Goal: Task Accomplishment & Management: Complete application form

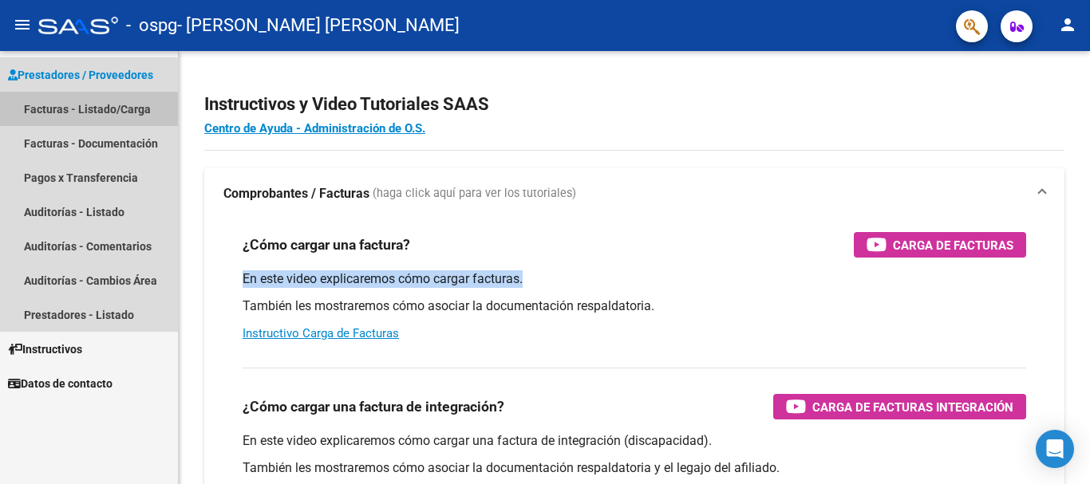
click at [73, 109] on link "Facturas - Listado/Carga" at bounding box center [89, 109] width 178 height 34
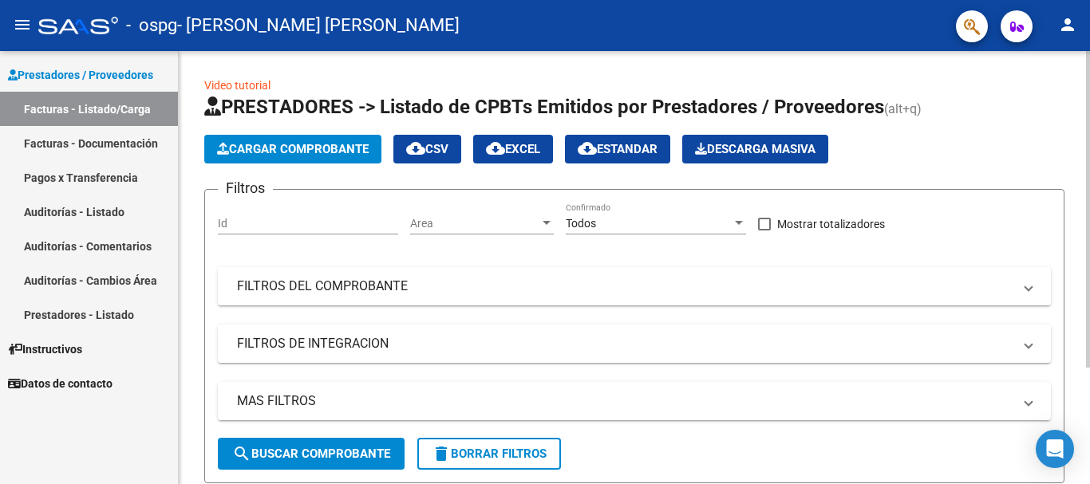
click at [283, 141] on button "Cargar Comprobante" at bounding box center [292, 149] width 177 height 29
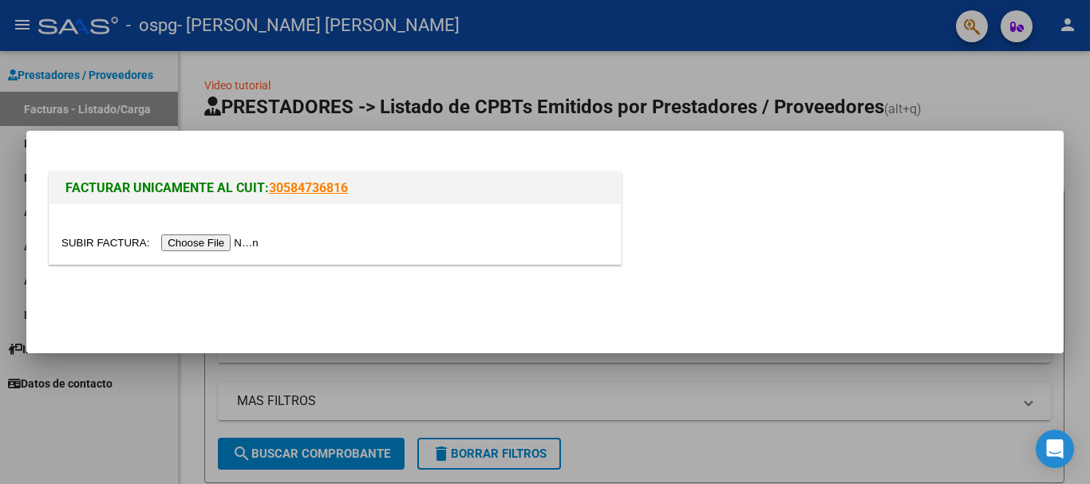
click at [217, 247] on input "file" at bounding box center [162, 243] width 202 height 17
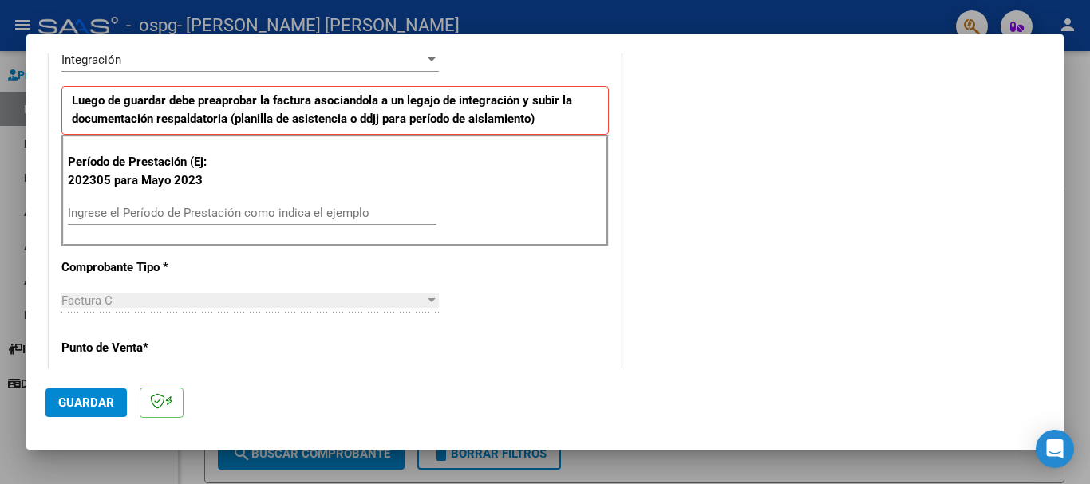
scroll to position [386, 0]
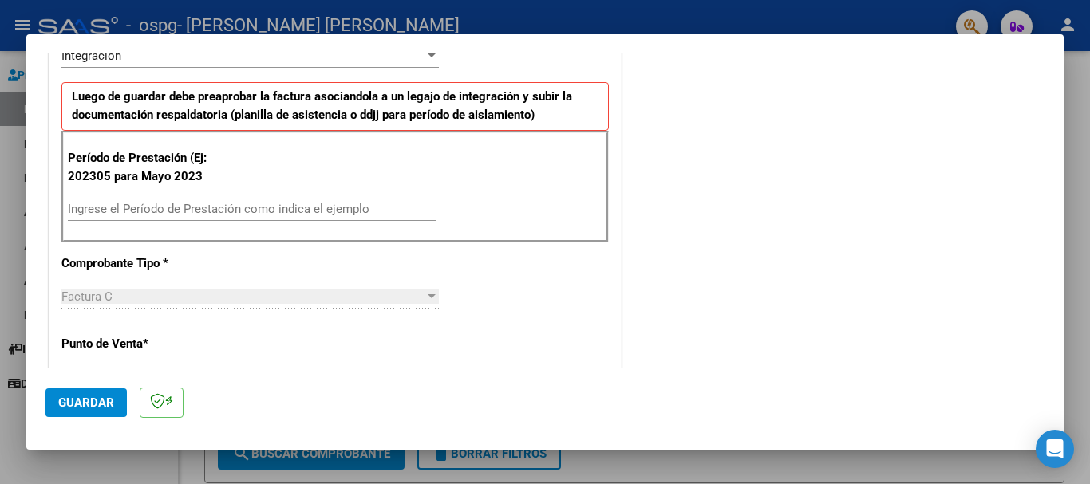
click at [141, 210] on input "Ingrese el Período de Prestación como indica el ejemplo" at bounding box center [252, 209] width 369 height 14
type input "202507"
click at [103, 359] on div "CUIT * 27-24913289-1 Ingresar CUIT ANALISIS PRESTADOR Area destinado * Integrac…" at bounding box center [334, 452] width 571 height 1171
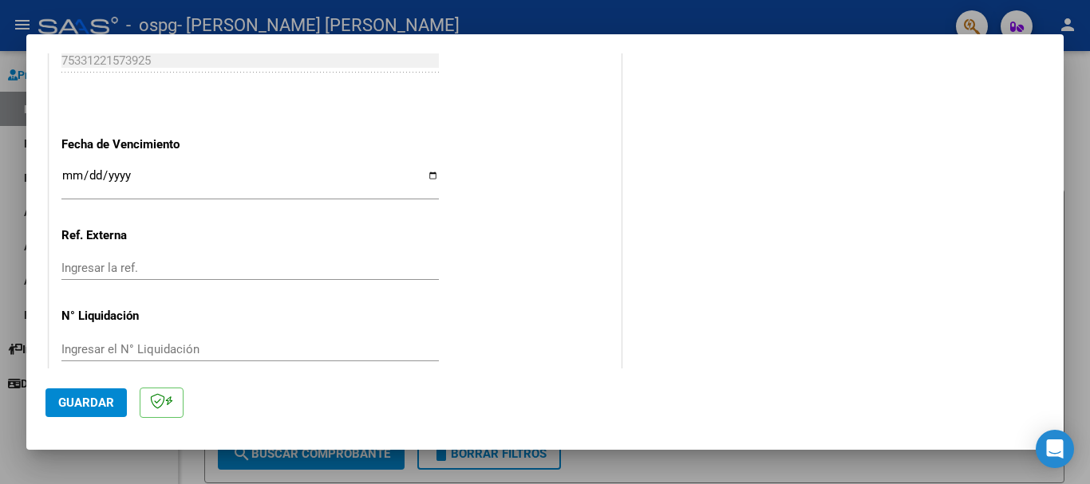
scroll to position [1044, 0]
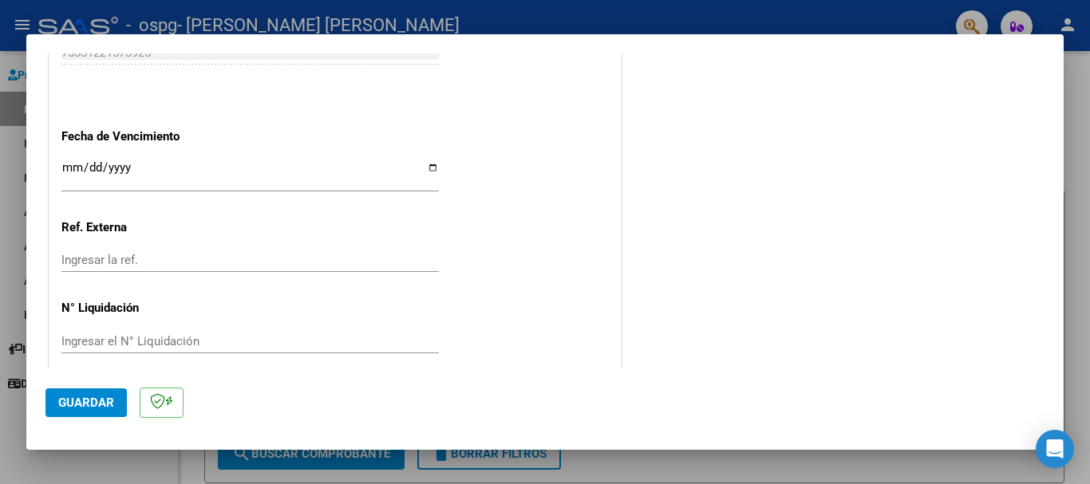
click at [253, 256] on input "Ingresar la ref." at bounding box center [250, 260] width 378 height 14
click at [85, 398] on span "Guardar" at bounding box center [86, 403] width 56 height 14
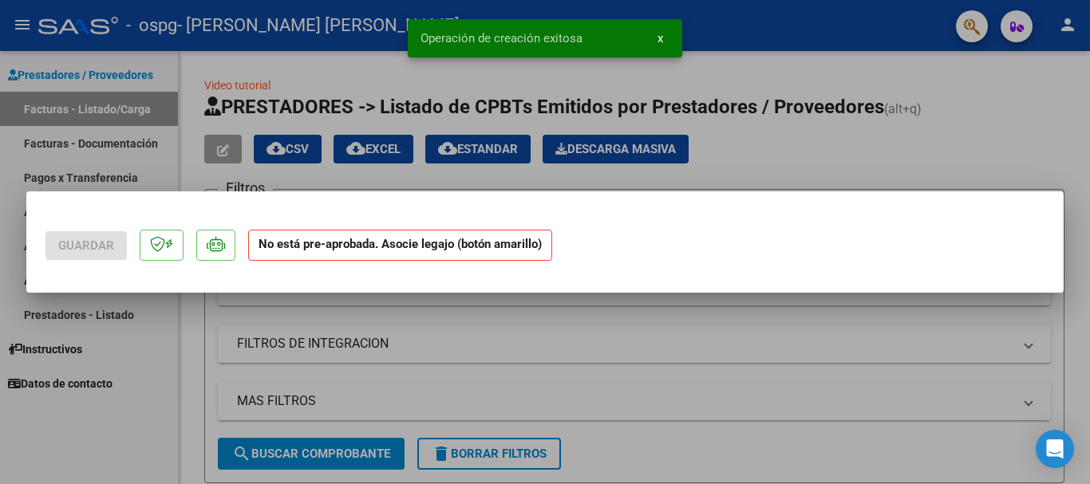
scroll to position [0, 0]
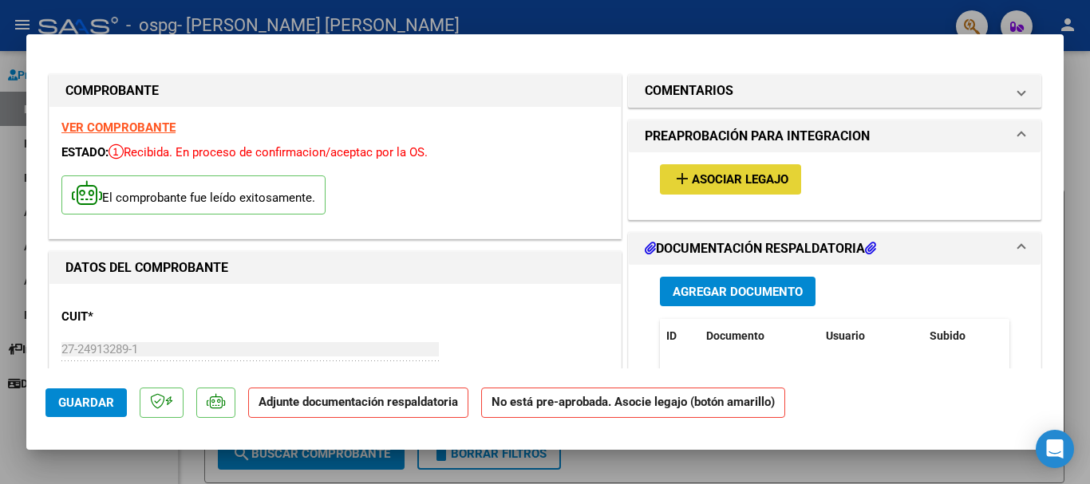
click at [715, 174] on span "Asociar Legajo" at bounding box center [740, 180] width 97 height 14
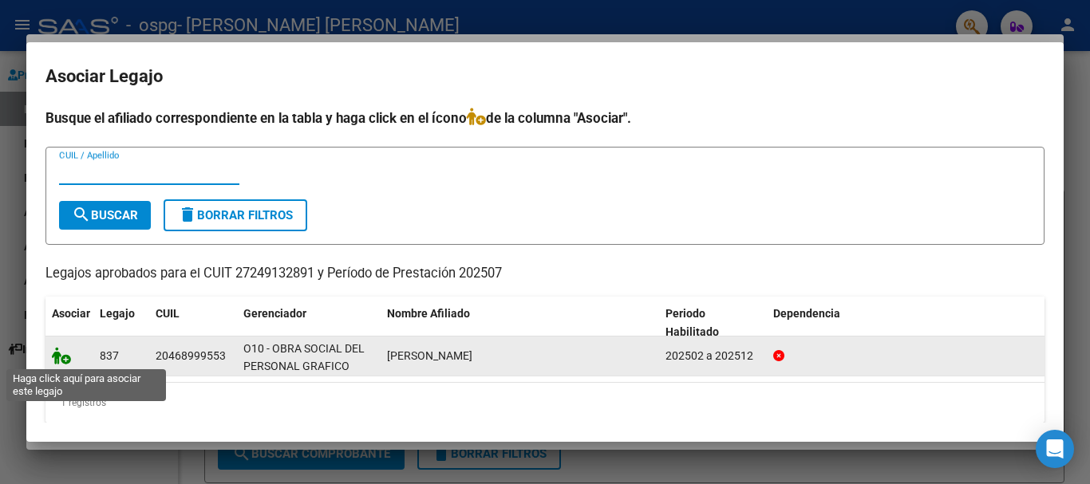
click at [65, 360] on icon at bounding box center [61, 356] width 19 height 18
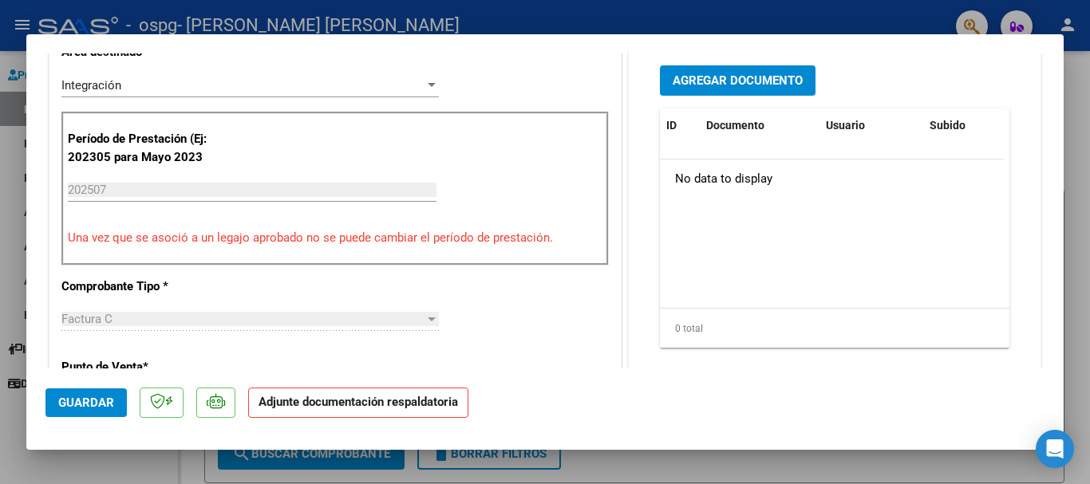
scroll to position [433, 0]
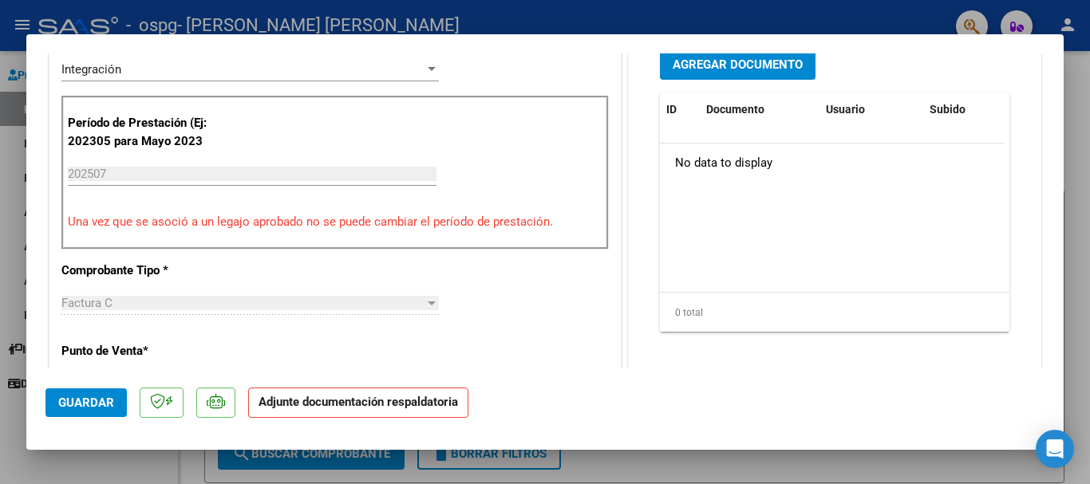
click at [679, 73] on button "Agregar Documento" at bounding box center [738, 64] width 156 height 30
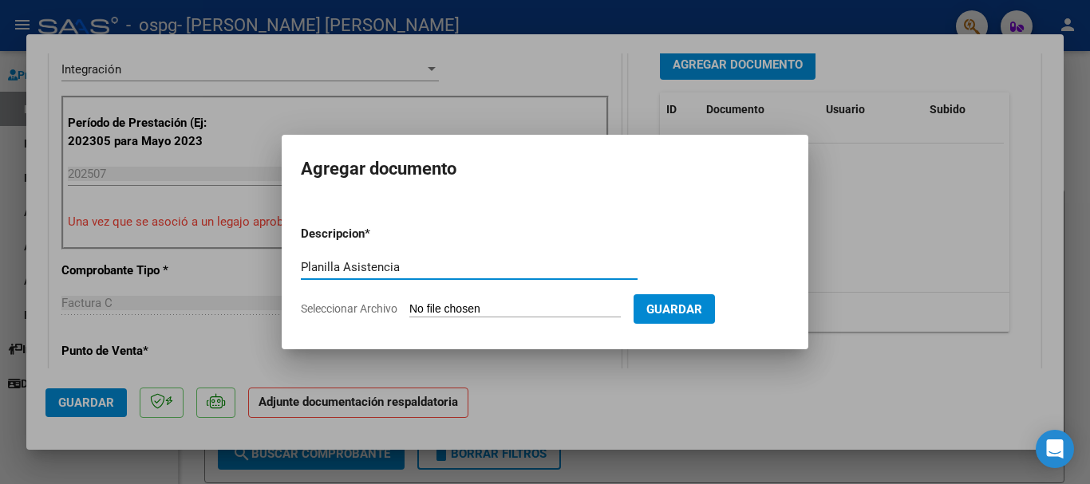
type input "Planilla Asistencia"
click at [597, 300] on form "Descripcion * Planilla Asistencia Escriba aquí una descripcion Seleccionar Arch…" at bounding box center [545, 271] width 488 height 117
click at [463, 306] on input "Seleccionar Archivo" at bounding box center [515, 310] width 212 height 15
click at [502, 303] on input "Seleccionar Archivo" at bounding box center [515, 310] width 212 height 15
type input "C:\fakepath\Asistencia.pdf"
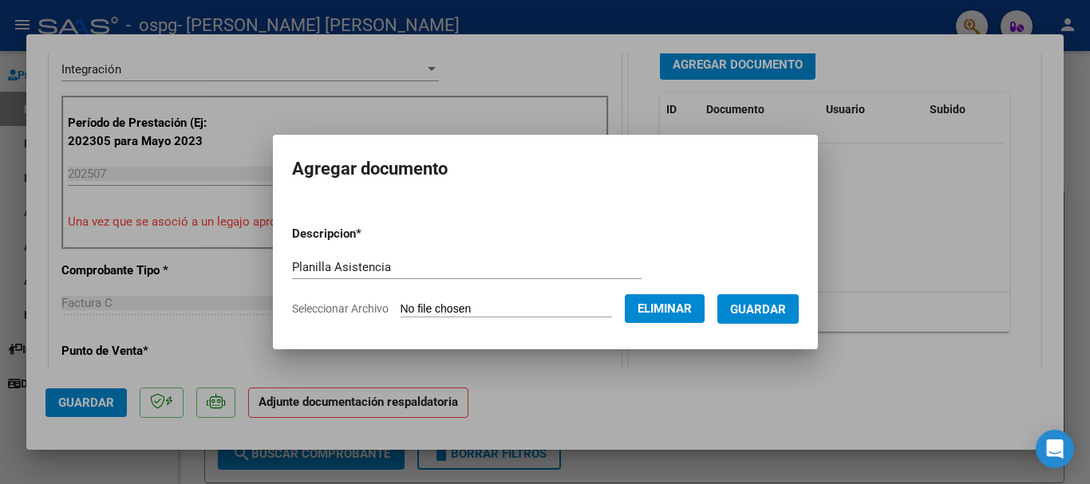
click at [766, 310] on span "Guardar" at bounding box center [758, 310] width 56 height 14
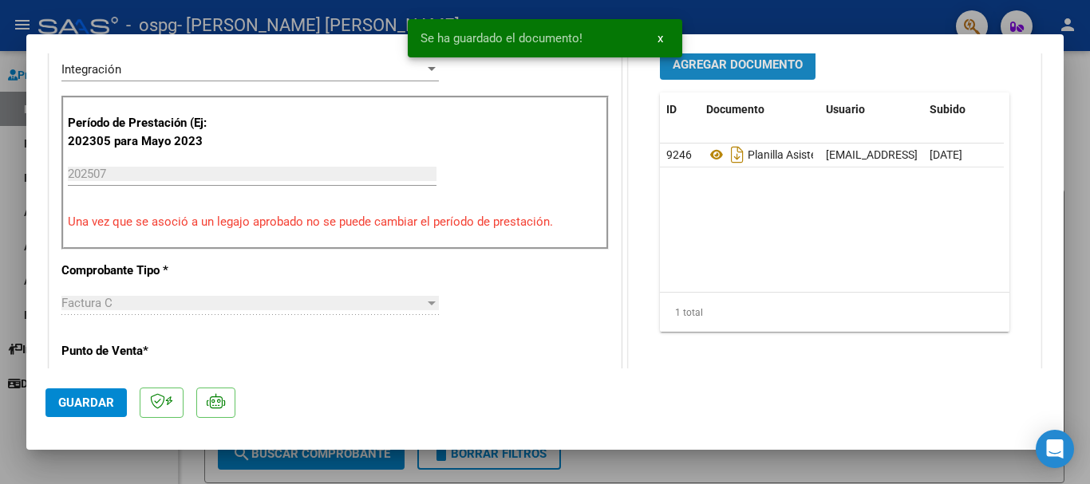
click at [767, 73] on span "Agregar Documento" at bounding box center [738, 65] width 130 height 14
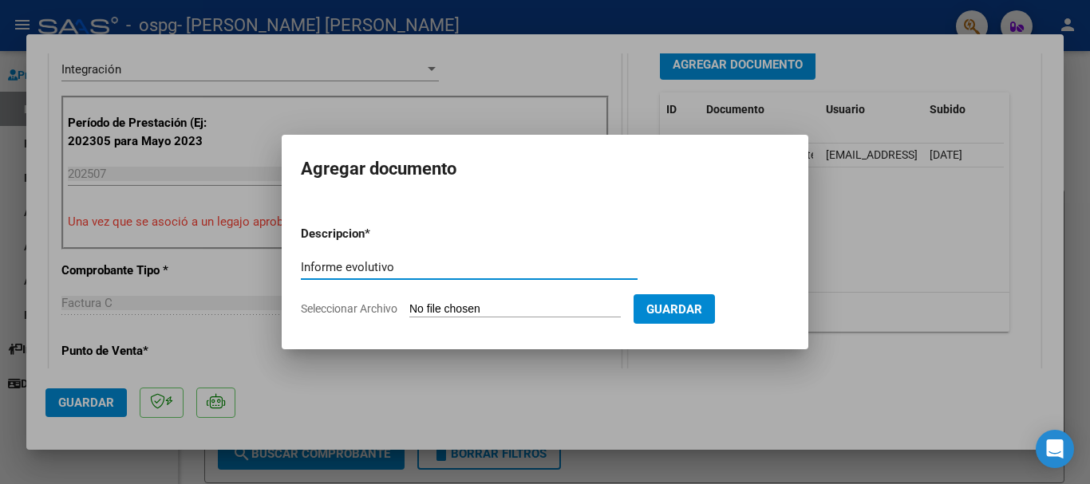
type input "Informe evolutivo"
click at [479, 306] on input "Seleccionar Archivo" at bounding box center [515, 310] width 212 height 15
type input "C:\fakepath\informe.pdf"
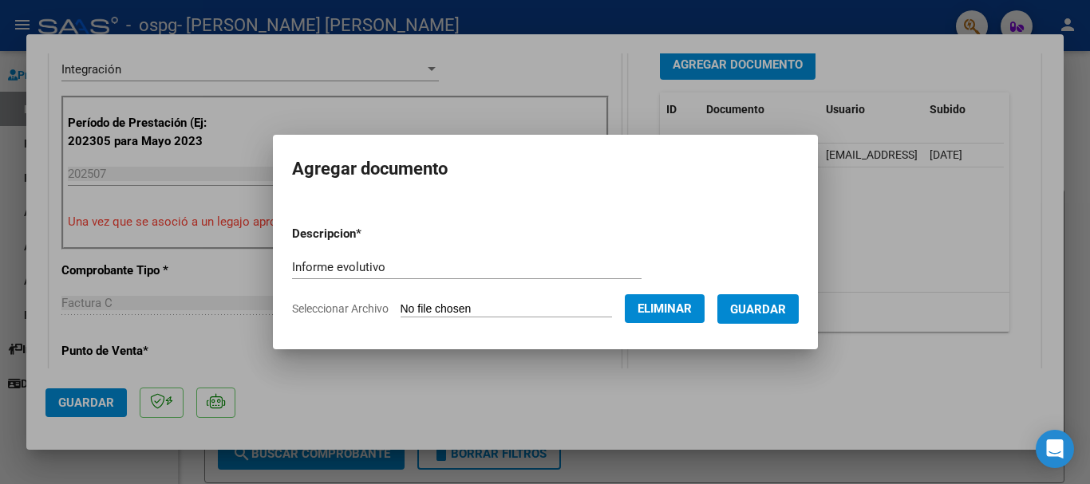
click at [781, 307] on span "Guardar" at bounding box center [758, 310] width 56 height 14
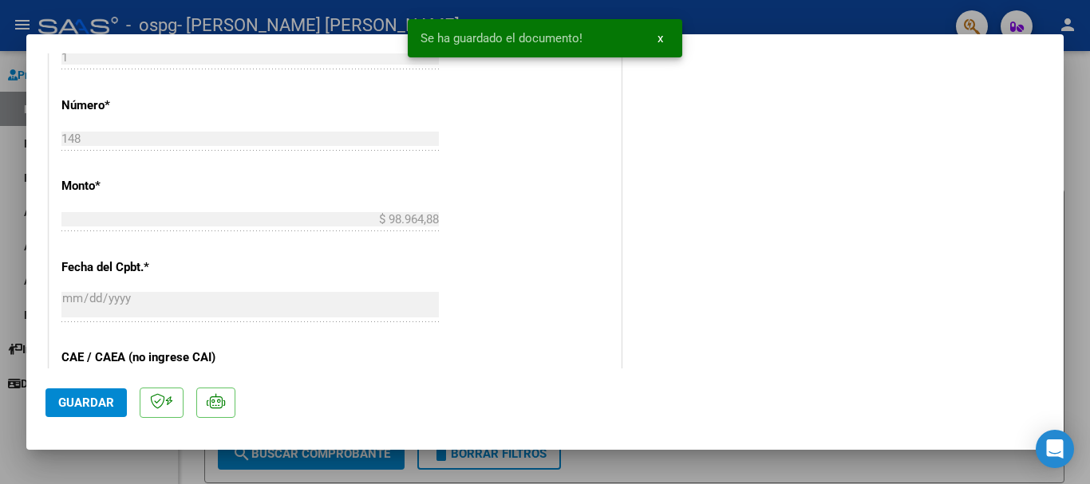
scroll to position [1113, 0]
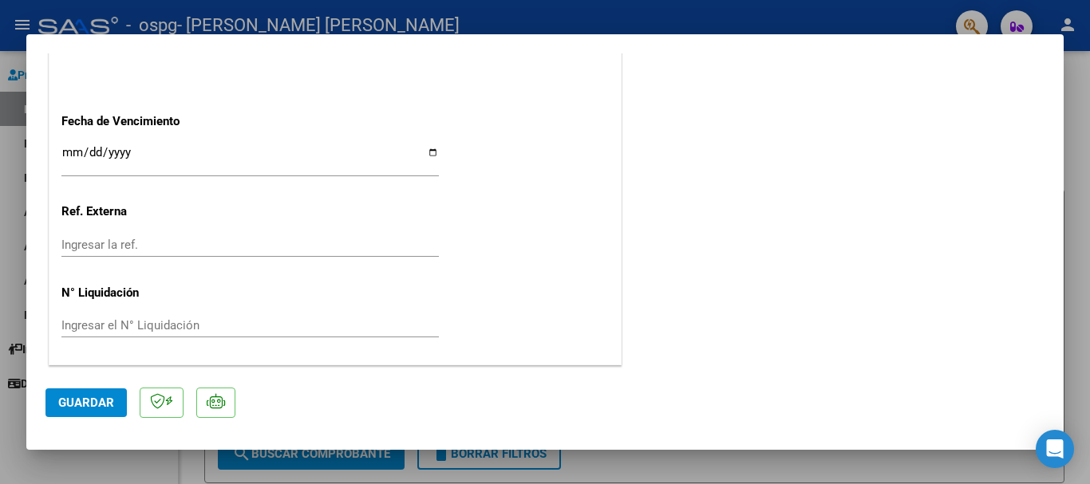
click at [102, 399] on span "Guardar" at bounding box center [86, 403] width 56 height 14
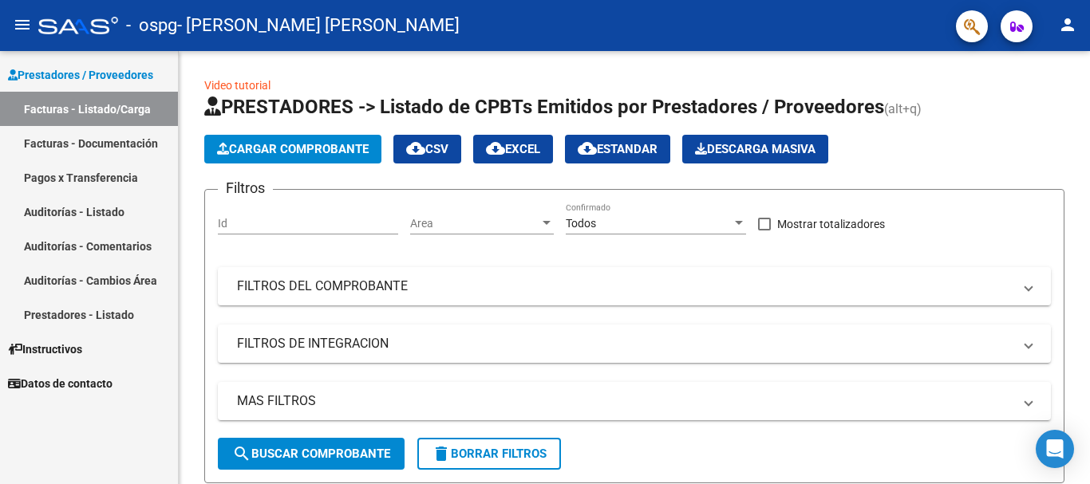
click at [80, 144] on link "Facturas - Documentación" at bounding box center [89, 143] width 178 height 34
